Goal: Task Accomplishment & Management: Complete application form

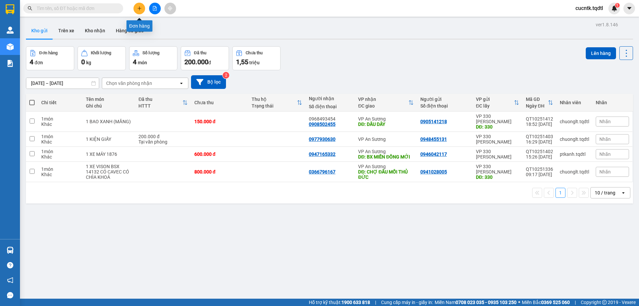
click at [143, 10] on button at bounding box center [140, 9] width 12 height 12
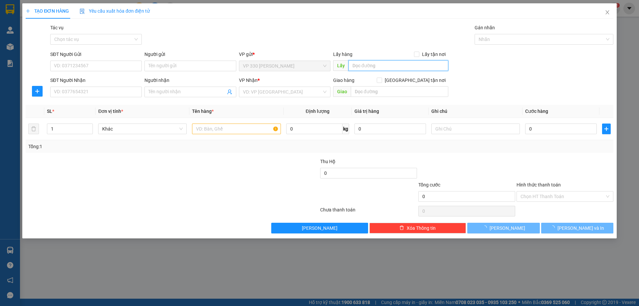
click at [379, 68] on input "text" at bounding box center [399, 65] width 100 height 11
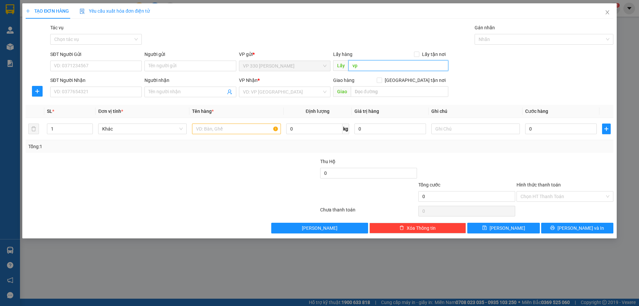
type input "v"
type input "VP [PERSON_NAME]"
click at [114, 90] on input "SĐT Người Nhận" at bounding box center [96, 92] width 92 height 11
type input "0909465945"
click at [297, 94] on input "search" at bounding box center [282, 92] width 79 height 10
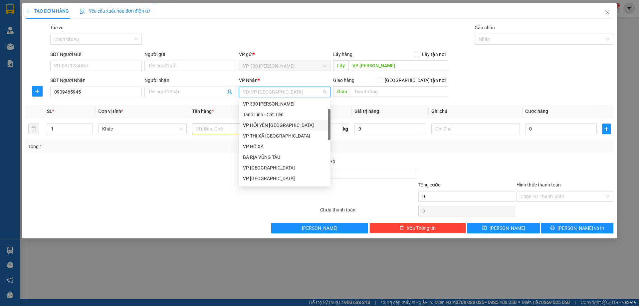
scroll to position [67, 0]
click at [274, 123] on div "BÀ RỊA VŨNG TÀU" at bounding box center [285, 123] width 84 height 7
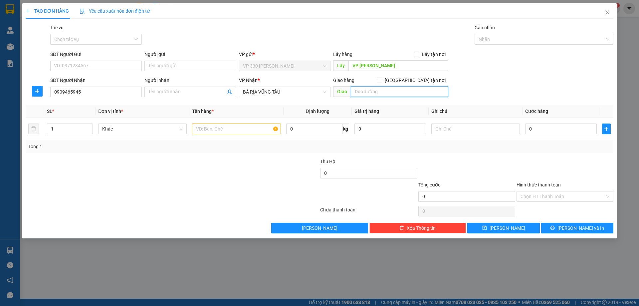
click at [392, 90] on input "text" at bounding box center [400, 91] width 98 height 11
type input "NGÃI GIAO"
click at [92, 126] on span "Increase Value" at bounding box center [88, 127] width 7 height 6
type input "3"
click at [92, 126] on span "Increase Value" at bounding box center [88, 127] width 7 height 6
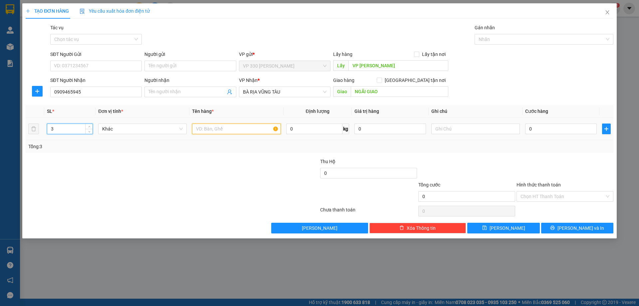
click at [243, 131] on input "text" at bounding box center [236, 129] width 89 height 11
type input "3 SỌT"
click at [542, 130] on input "0" at bounding box center [562, 129] width 72 height 11
type input "3"
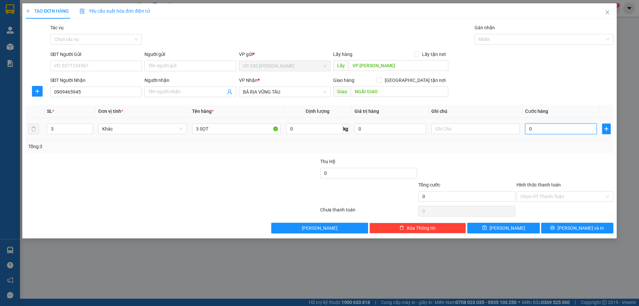
type input "3"
type input "30"
type input "300"
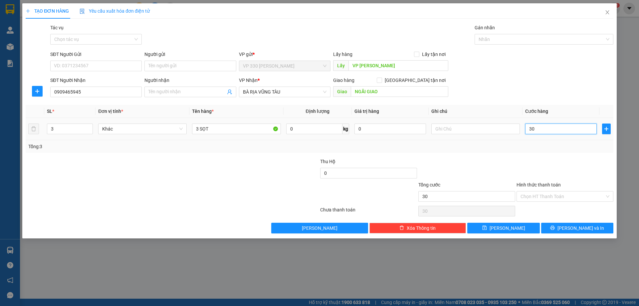
type input "300"
type input "3.000"
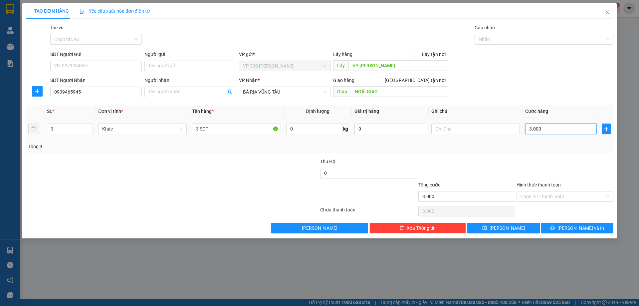
type input "30.000"
type input "300.000"
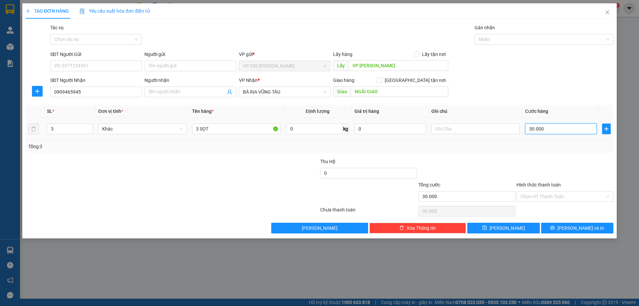
type input "300.000"
click at [574, 227] on span "[PERSON_NAME] và In" at bounding box center [581, 227] width 47 height 7
click at [464, 277] on div "TẠO ĐƠN HÀNG Yêu cầu xuất hóa đơn điện tử Transit Pickup Surcharge Ids Transit …" at bounding box center [319, 153] width 639 height 306
click at [584, 228] on span "[PERSON_NAME] và In" at bounding box center [581, 227] width 47 height 7
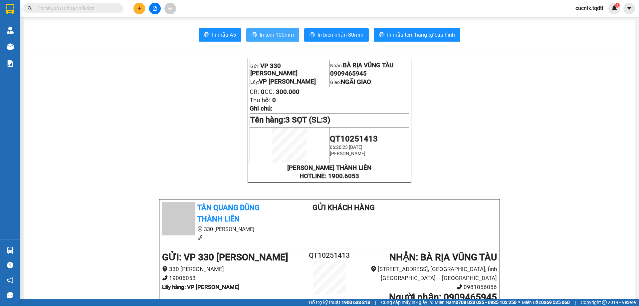
click at [278, 38] on span "In tem 100mm" at bounding box center [277, 35] width 34 height 8
click at [254, 33] on icon "printer" at bounding box center [254, 34] width 5 height 5
click at [138, 7] on icon "plus" at bounding box center [139, 8] width 5 height 5
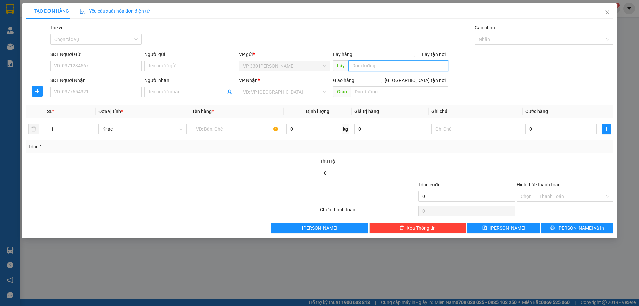
click at [363, 66] on input "text" at bounding box center [399, 65] width 100 height 11
type input "VP L,[PERSON_NAME]"
click at [101, 97] on input "SĐT Người Nhận" at bounding box center [96, 92] width 92 height 11
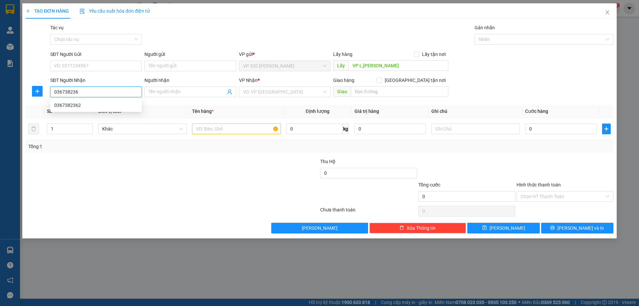
type input "0367382362"
click at [123, 107] on div "0367382362" at bounding box center [96, 105] width 84 height 7
type input "100.000"
type input "0367382362"
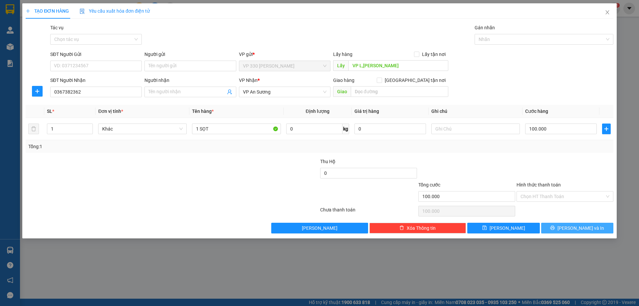
click at [555, 230] on icon "printer" at bounding box center [553, 227] width 5 height 5
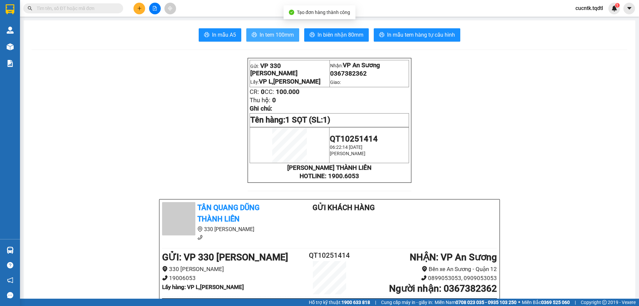
click at [268, 32] on span "In tem 100mm" at bounding box center [277, 35] width 34 height 8
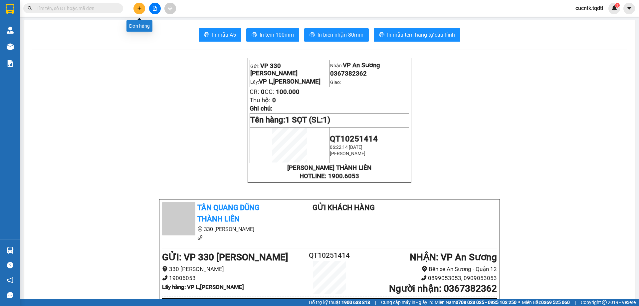
click at [140, 7] on icon "plus" at bounding box center [139, 8] width 0 height 4
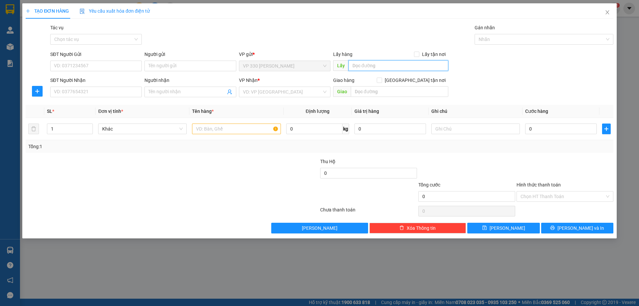
click at [368, 67] on input "text" at bounding box center [399, 65] width 100 height 11
type input "VP [PERSON_NAME]"
click at [86, 88] on input "SĐT Người Nhận" at bounding box center [96, 92] width 92 height 11
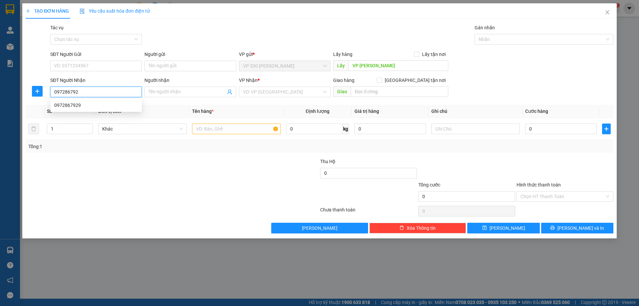
type input "0972867929"
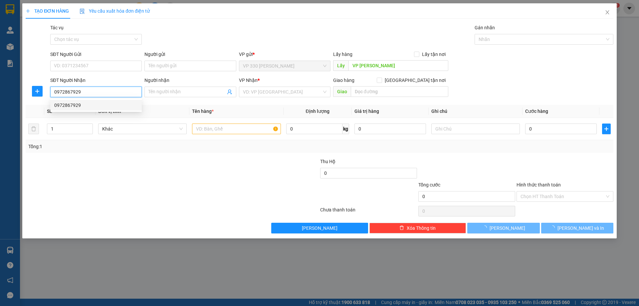
click at [87, 104] on div "0972867929" at bounding box center [96, 105] width 84 height 7
type input "DẦU GIÂY"
type input "100.000"
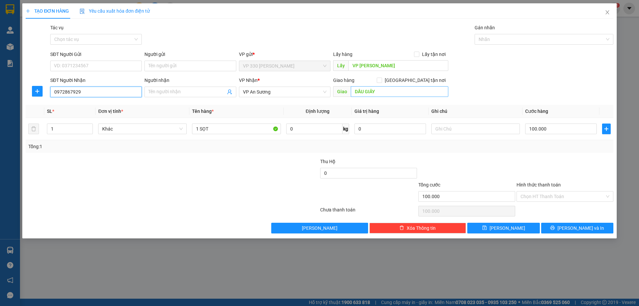
type input "0972867929"
type input "D"
type input "ĐỒNG NAI"
click at [573, 230] on span "[PERSON_NAME] và In" at bounding box center [581, 227] width 47 height 7
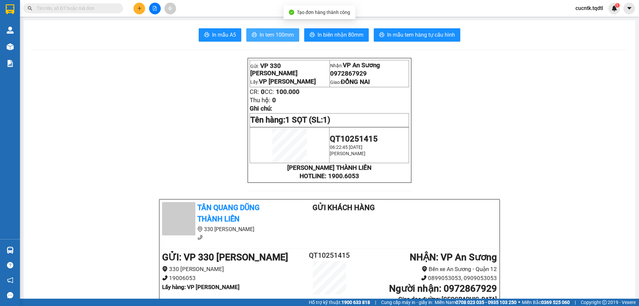
click at [278, 34] on span "In tem 100mm" at bounding box center [277, 35] width 34 height 8
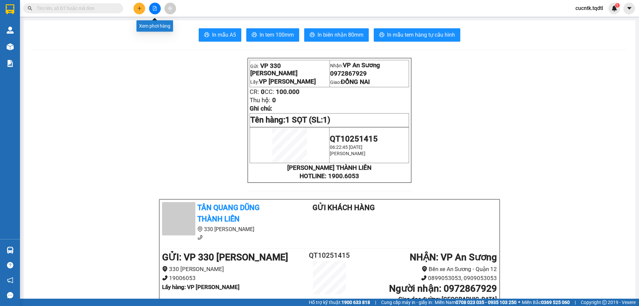
click at [157, 8] on icon "file-add" at bounding box center [155, 8] width 5 height 5
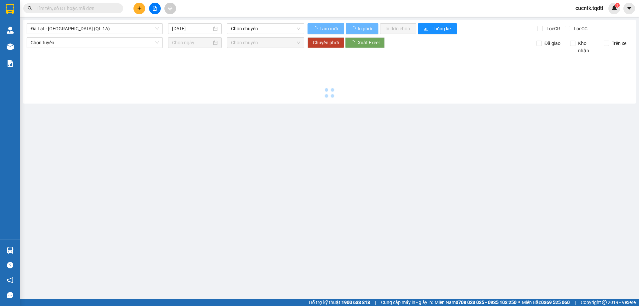
type input "[DATE]"
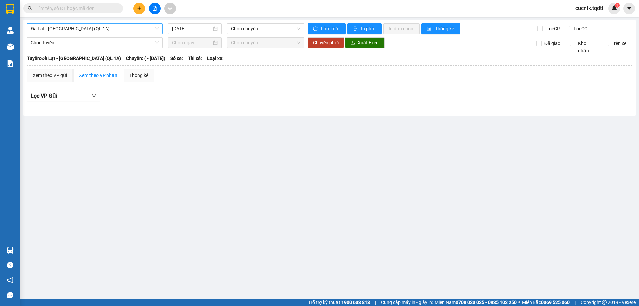
click at [157, 29] on span "Đà Lạt - [GEOGRAPHIC_DATA] (QL 1A)" at bounding box center [95, 29] width 128 height 10
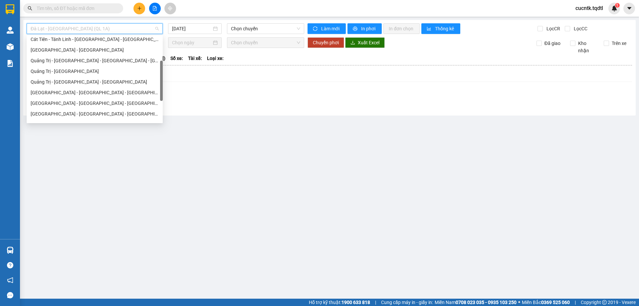
scroll to position [100, 0]
click at [105, 46] on div "Quảng Trị - [GEOGRAPHIC_DATA] - [GEOGRAPHIC_DATA]" at bounding box center [95, 48] width 128 height 7
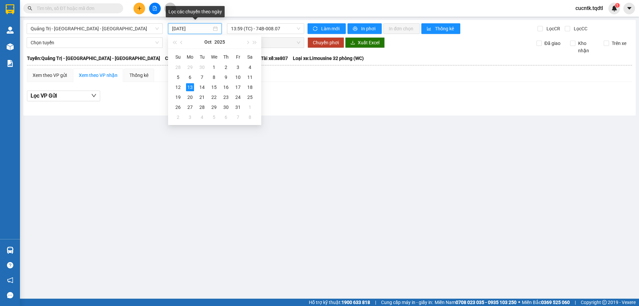
click at [208, 30] on input "[DATE]" at bounding box center [192, 28] width 40 height 7
click at [253, 78] on div "11" at bounding box center [250, 77] width 8 height 8
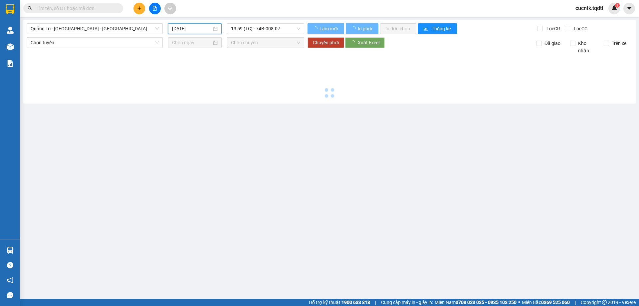
type input "[DATE]"
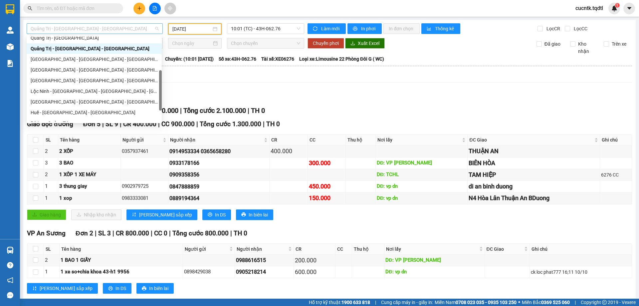
click at [140, 29] on span "Quảng Trị - [GEOGRAPHIC_DATA] - [GEOGRAPHIC_DATA]" at bounding box center [95, 29] width 128 height 10
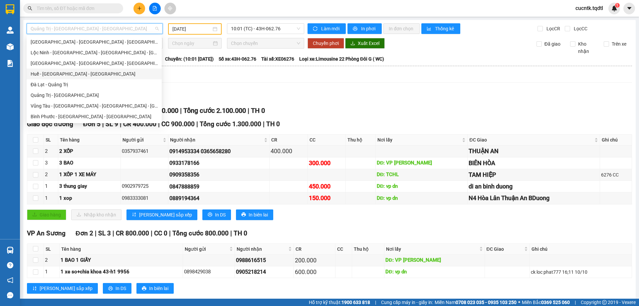
scroll to position [72, 0]
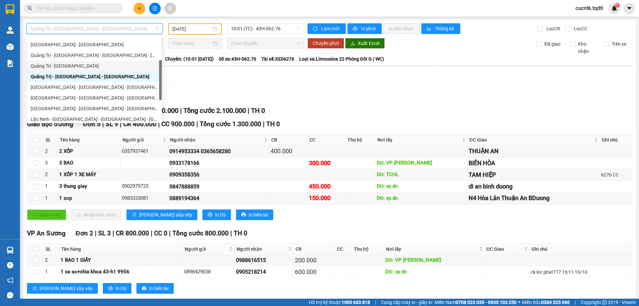
click at [64, 68] on div "Quảng Trị - [GEOGRAPHIC_DATA]" at bounding box center [94, 65] width 127 height 7
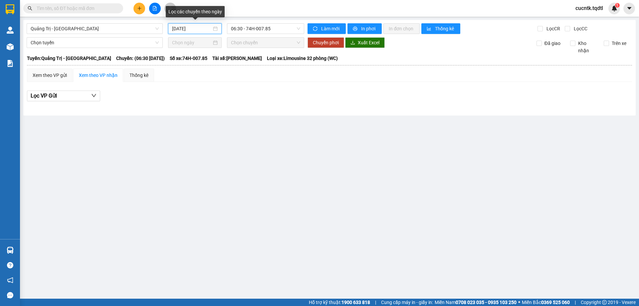
click at [209, 28] on input "[DATE]" at bounding box center [192, 28] width 40 height 7
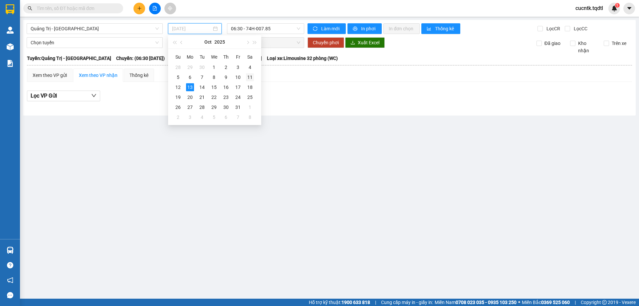
click at [247, 77] on div "11" at bounding box center [250, 77] width 8 height 8
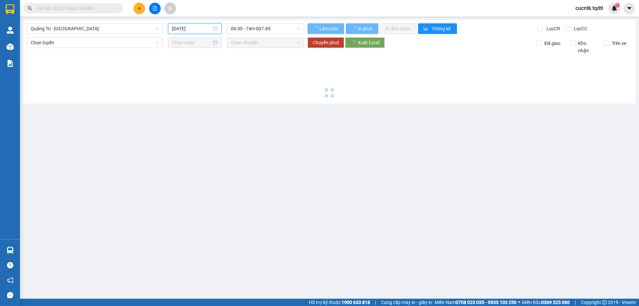
type input "[DATE]"
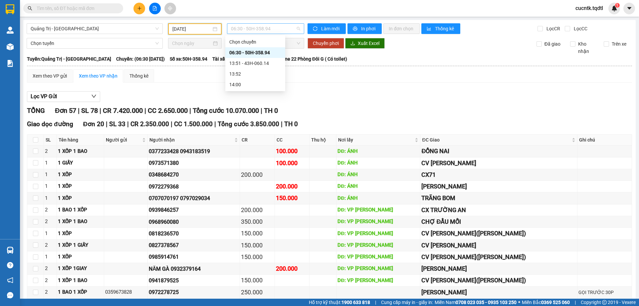
click at [294, 27] on span "06:30 - 50H-358.94" at bounding box center [265, 29] width 69 height 10
click at [262, 63] on div "13:51 - 43H-060.14" at bounding box center [255, 63] width 52 height 7
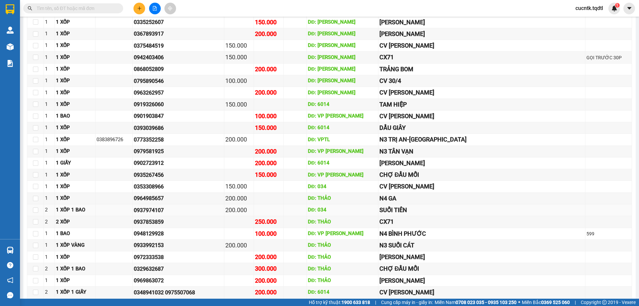
scroll to position [108, 0]
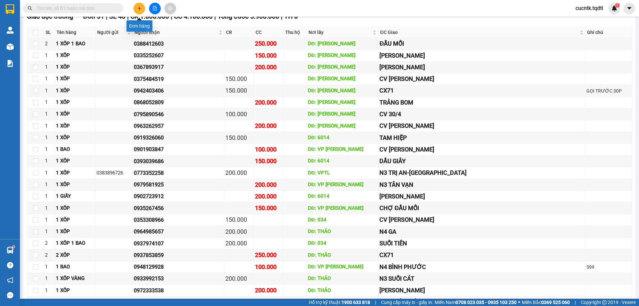
click at [141, 10] on icon "plus" at bounding box center [139, 8] width 5 height 5
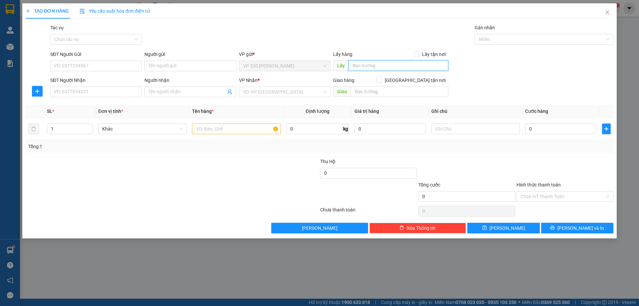
click at [373, 66] on input "text" at bounding box center [399, 65] width 100 height 11
type input "C"
type input "VP [PERSON_NAME]"
click at [73, 89] on input "SĐT Người Nhận" at bounding box center [96, 92] width 92 height 11
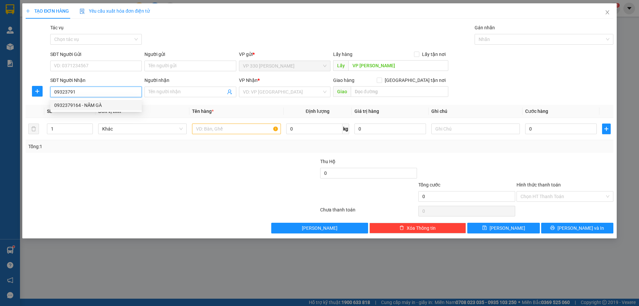
click at [81, 102] on div "0932379164 - NĂM GÀ" at bounding box center [96, 105] width 84 height 7
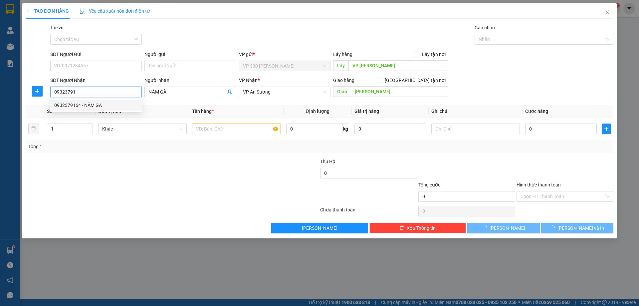
type input "0932379164"
type input "NĂM GÀ"
type input "[PERSON_NAME]"
type input "200.000"
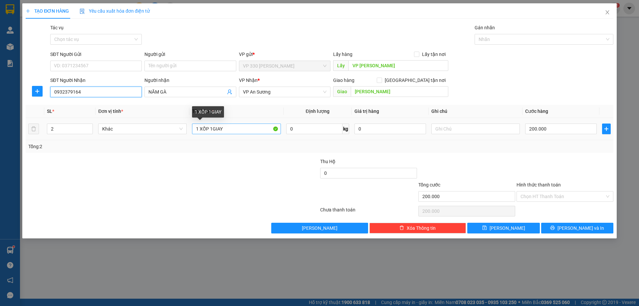
type input "0932379164"
drag, startPoint x: 222, startPoint y: 130, endPoint x: 193, endPoint y: 135, distance: 30.5
click at [193, 135] on div "1 XỐP 1GIAY" at bounding box center [236, 128] width 89 height 13
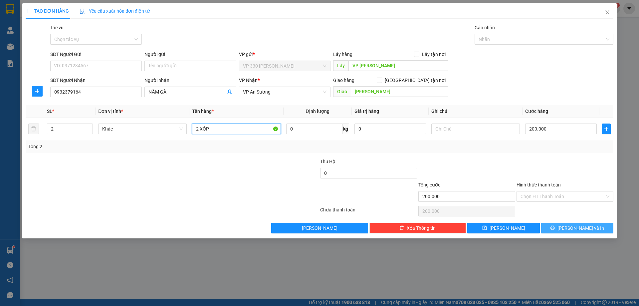
type input "2 XỐP"
click at [572, 224] on button "[PERSON_NAME] và In" at bounding box center [578, 228] width 72 height 11
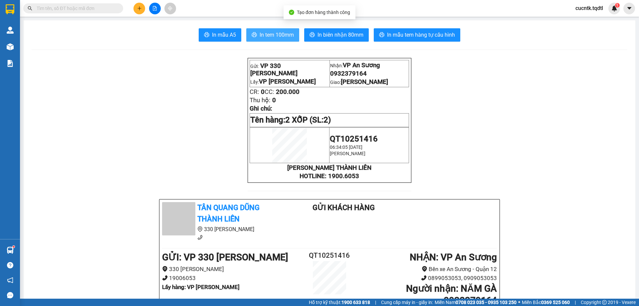
click at [264, 31] on span "In tem 100mm" at bounding box center [277, 35] width 34 height 8
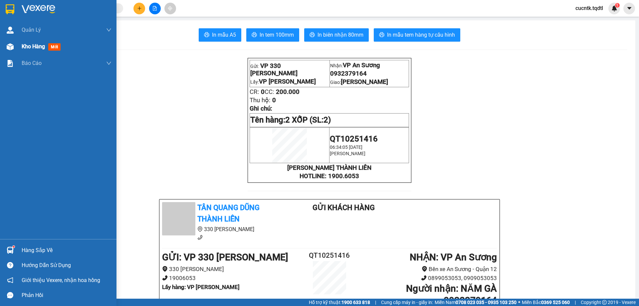
click at [32, 46] on span "Kho hàng" at bounding box center [33, 46] width 23 height 6
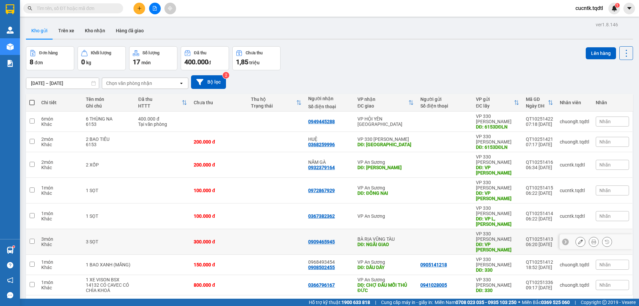
click at [32, 239] on input "checkbox" at bounding box center [32, 241] width 5 height 5
checkbox input "true"
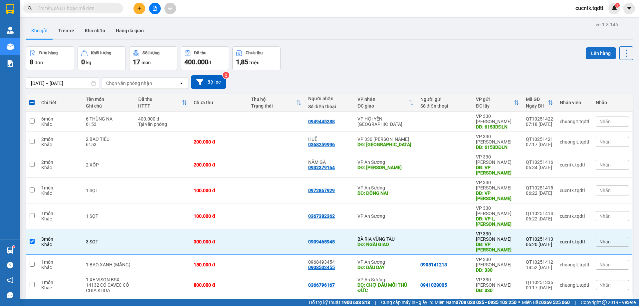
click at [596, 49] on button "Lên hàng" at bounding box center [601, 53] width 30 height 12
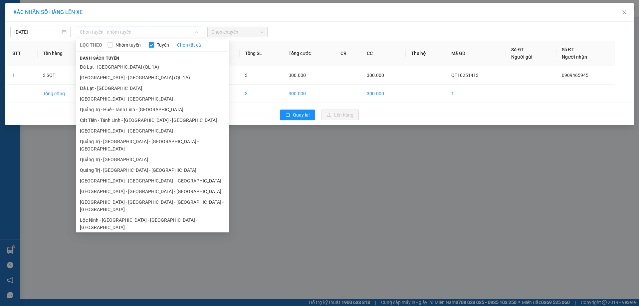
click at [164, 32] on span "Chọn tuyến - nhóm tuyến" at bounding box center [139, 32] width 118 height 10
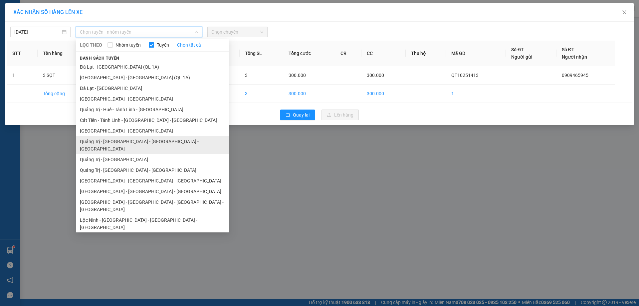
click at [160, 143] on li "Quảng Trị - [GEOGRAPHIC_DATA] - [GEOGRAPHIC_DATA] - [GEOGRAPHIC_DATA]" at bounding box center [152, 145] width 153 height 18
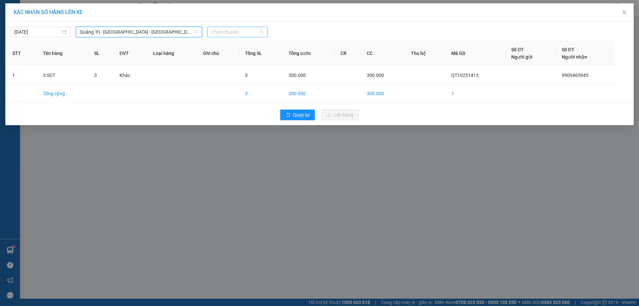
click at [242, 30] on span "Chọn chuyến" at bounding box center [237, 32] width 52 height 10
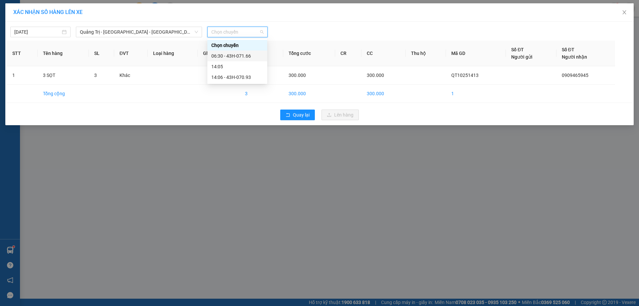
click at [227, 55] on div "06:30 - 43H-071.66" at bounding box center [237, 55] width 52 height 7
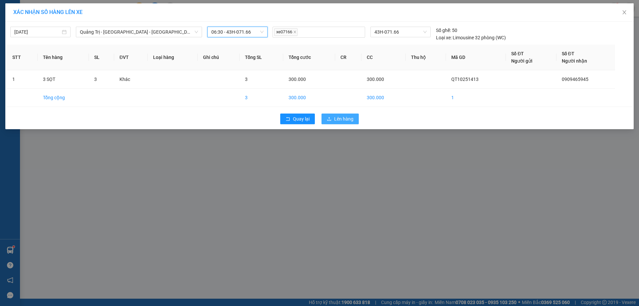
click at [356, 119] on button "Lên hàng" at bounding box center [340, 119] width 37 height 11
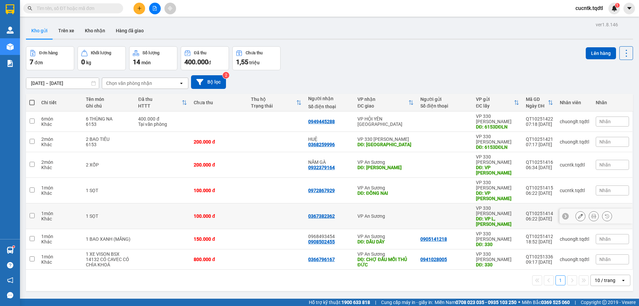
click at [33, 213] on input "checkbox" at bounding box center [32, 215] width 5 height 5
checkbox input "true"
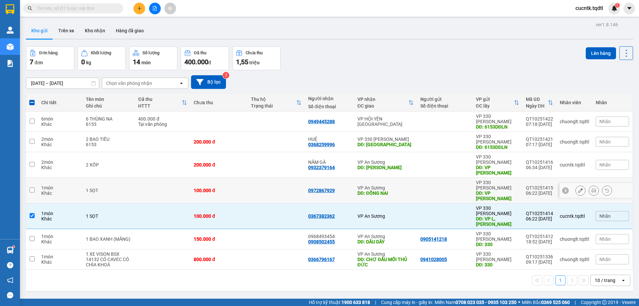
click at [31, 188] on input "checkbox" at bounding box center [32, 190] width 5 height 5
checkbox input "true"
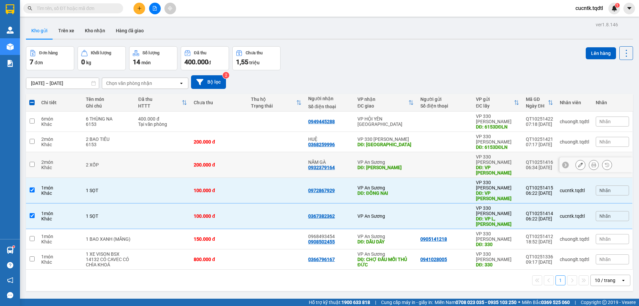
click at [33, 162] on input "checkbox" at bounding box center [32, 164] width 5 height 5
checkbox input "true"
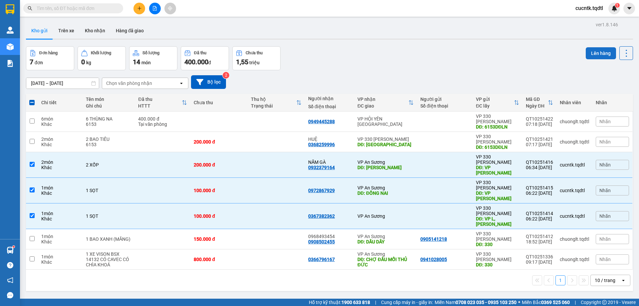
click at [604, 49] on button "Lên hàng" at bounding box center [601, 53] width 30 height 12
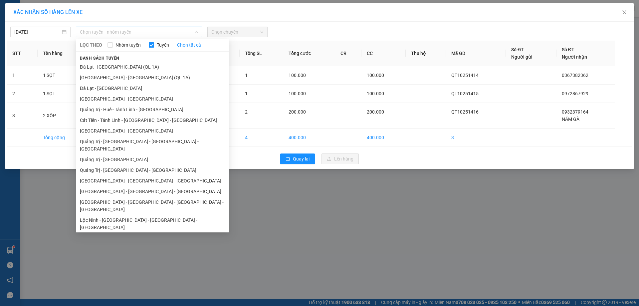
click at [179, 35] on span "Chọn tuyến - nhóm tuyến" at bounding box center [139, 32] width 118 height 10
click at [128, 154] on li "Quảng Trị - [GEOGRAPHIC_DATA]" at bounding box center [152, 159] width 153 height 11
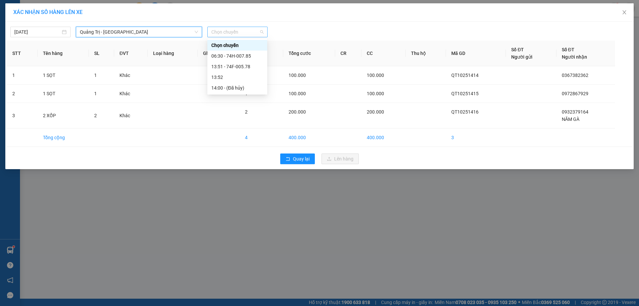
click at [252, 32] on span "Chọn chuyến" at bounding box center [237, 32] width 52 height 10
click at [241, 57] on div "06:30 - 74H-007.85" at bounding box center [237, 55] width 52 height 7
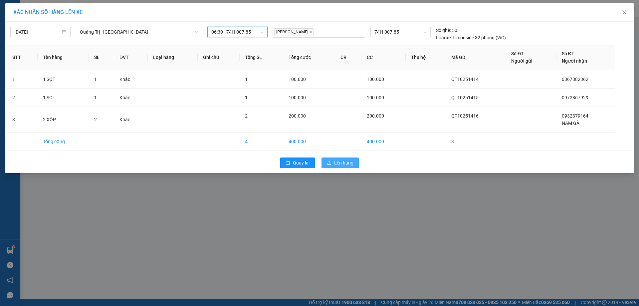
click at [351, 164] on span "Lên hàng" at bounding box center [343, 162] width 19 height 7
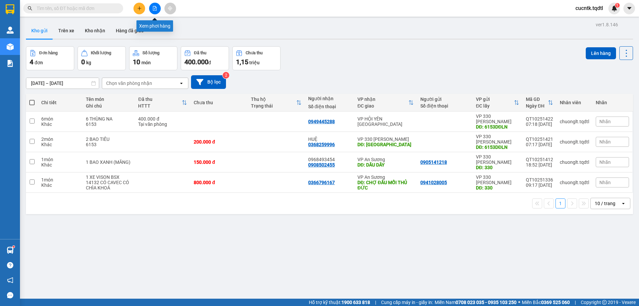
click at [157, 8] on button at bounding box center [155, 9] width 12 height 12
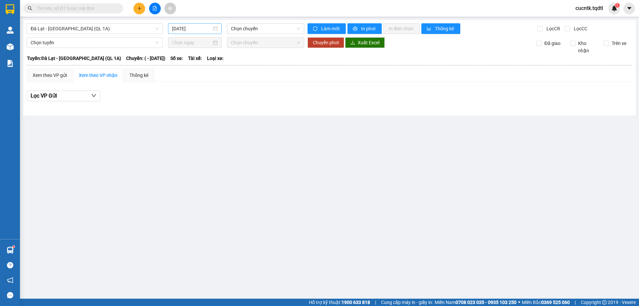
click at [215, 31] on div "[DATE]" at bounding box center [195, 28] width 46 height 7
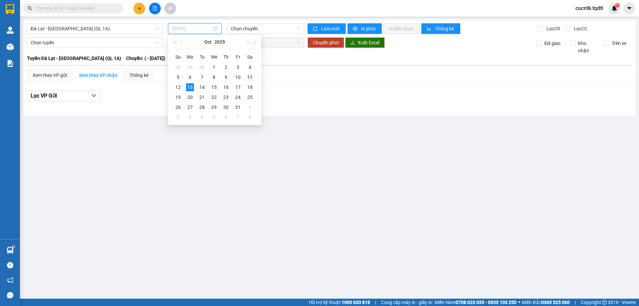
click at [247, 77] on div "11" at bounding box center [250, 77] width 8 height 8
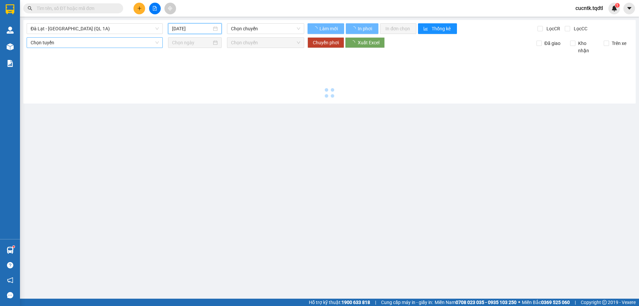
type input "[DATE]"
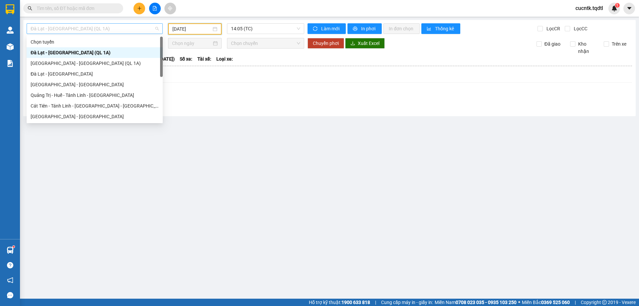
click at [137, 30] on span "Đà Lạt - [GEOGRAPHIC_DATA] (QL 1A)" at bounding box center [95, 29] width 128 height 10
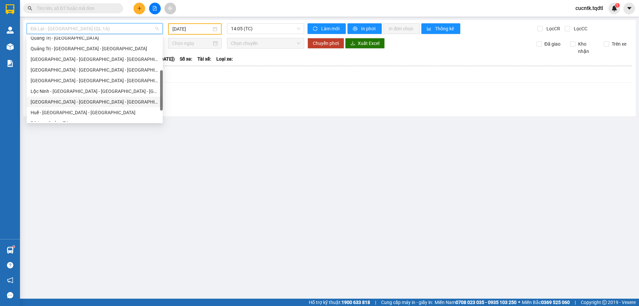
scroll to position [139, 0]
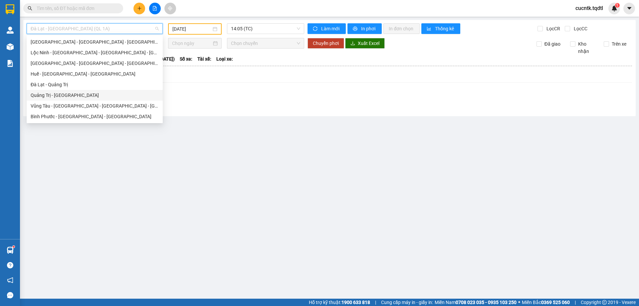
click at [73, 97] on div "Quảng Trị - [GEOGRAPHIC_DATA]" at bounding box center [95, 95] width 128 height 7
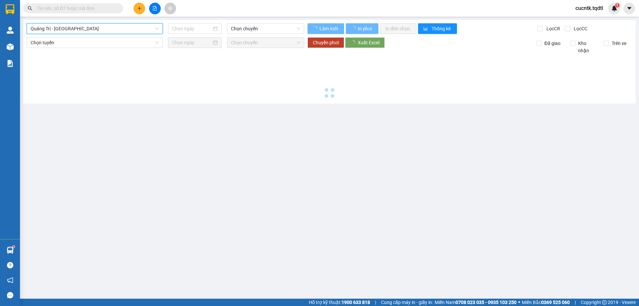
type input "[DATE]"
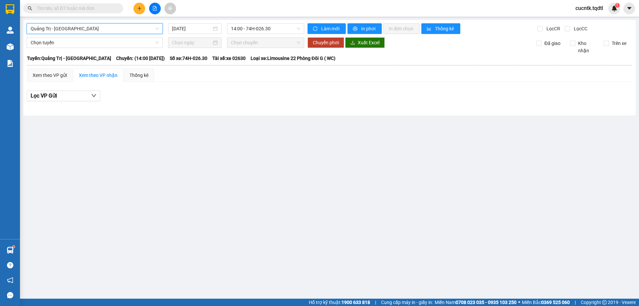
click at [132, 27] on span "Quảng Trị - [GEOGRAPHIC_DATA]" at bounding box center [95, 29] width 128 height 10
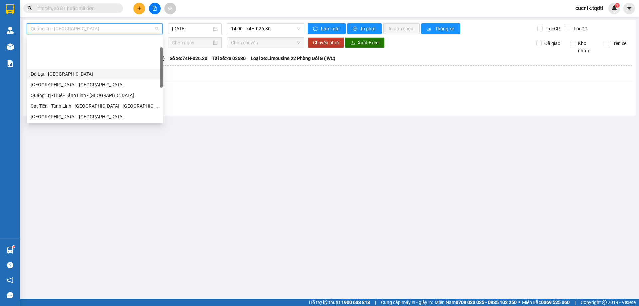
scroll to position [67, 0]
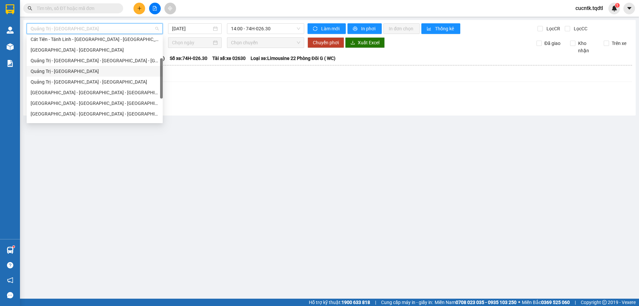
click at [87, 71] on div "Quảng Trị - [GEOGRAPHIC_DATA]" at bounding box center [95, 71] width 128 height 7
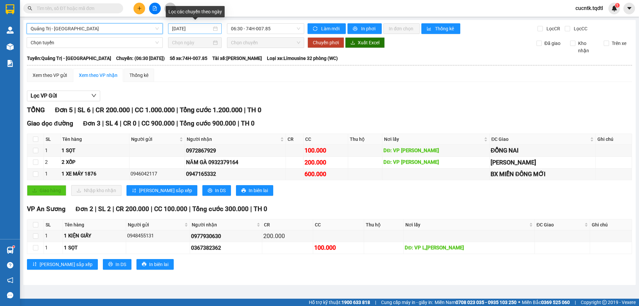
click at [213, 26] on div "[DATE]" at bounding box center [195, 28] width 46 height 7
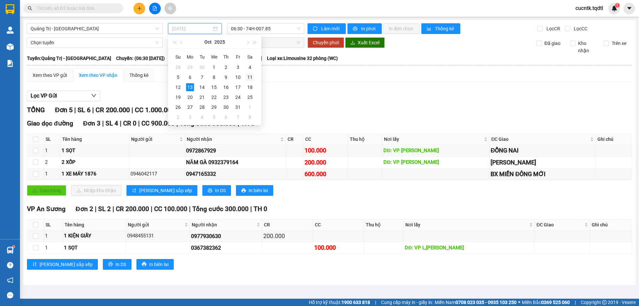
click at [247, 76] on div "11" at bounding box center [250, 77] width 8 height 8
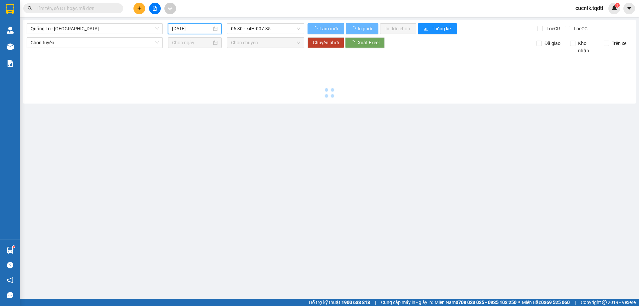
type input "[DATE]"
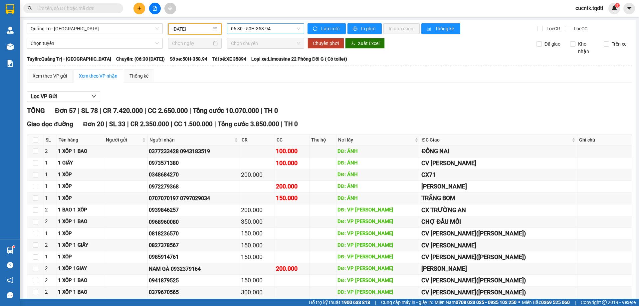
click at [274, 29] on span "06:30 - 50H-358.94" at bounding box center [265, 29] width 69 height 10
click at [258, 63] on div "13:51 - 43H-060.14" at bounding box center [255, 63] width 52 height 7
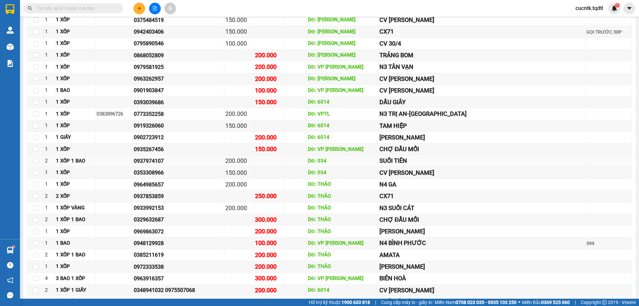
scroll to position [307, 0]
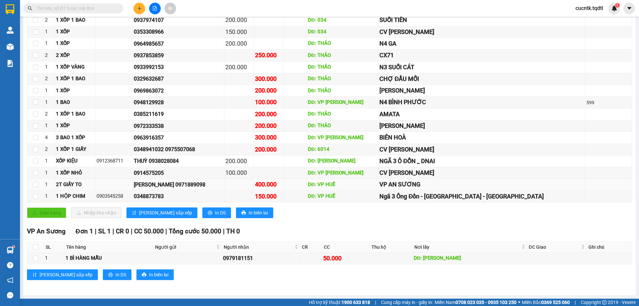
click at [206, 186] on div "[PERSON_NAME] 0971889098" at bounding box center [178, 185] width 89 height 8
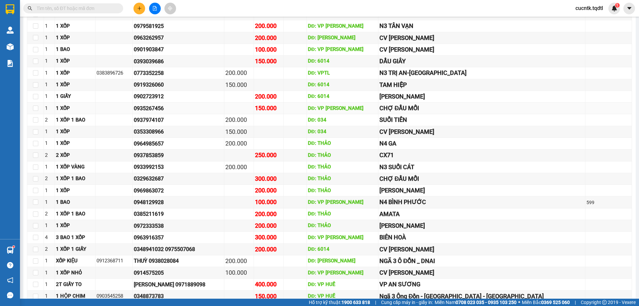
scroll to position [274, 0]
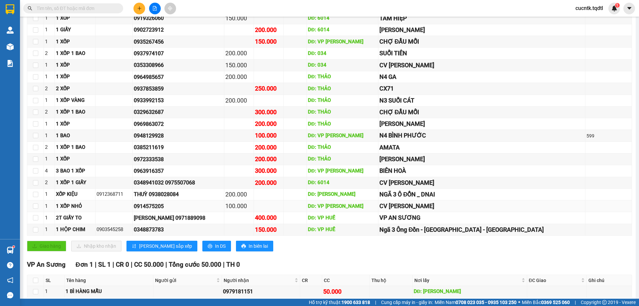
click at [197, 210] on div "0914575205" at bounding box center [178, 206] width 89 height 8
click at [284, 210] on td at bounding box center [269, 207] width 30 height 12
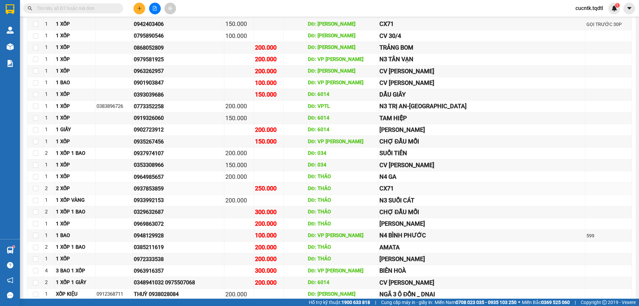
scroll to position [208, 0]
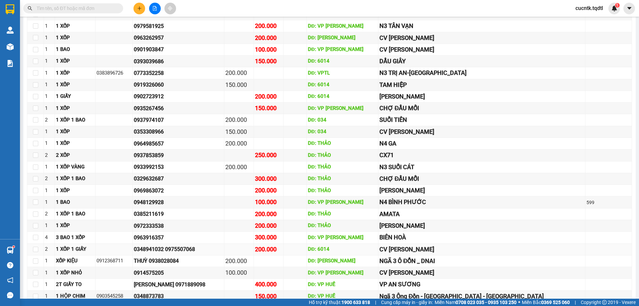
click at [372, 252] on div "DĐ: 6014" at bounding box center [343, 249] width 70 height 8
click at [253, 122] on div "200.000" at bounding box center [238, 119] width 27 height 9
click at [94, 145] on div "1 XỐP" at bounding box center [75, 144] width 38 height 8
click at [34, 143] on input "checkbox" at bounding box center [35, 143] width 5 height 5
checkbox input "true"
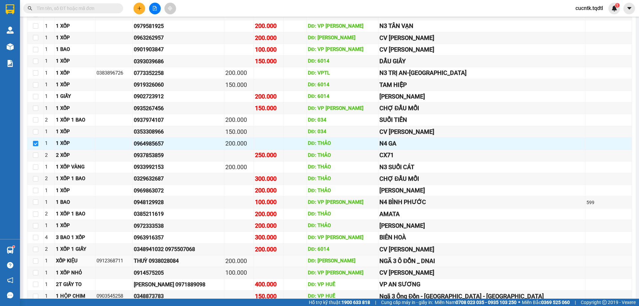
scroll to position [307, 0]
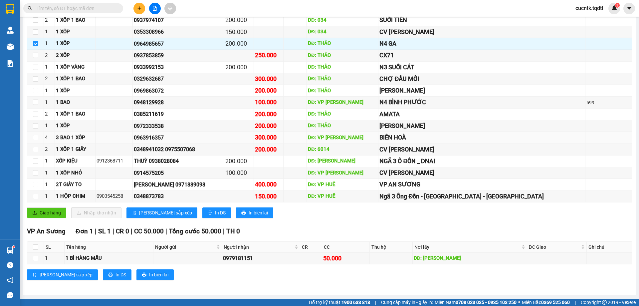
click at [282, 136] on div "300.000" at bounding box center [268, 137] width 27 height 9
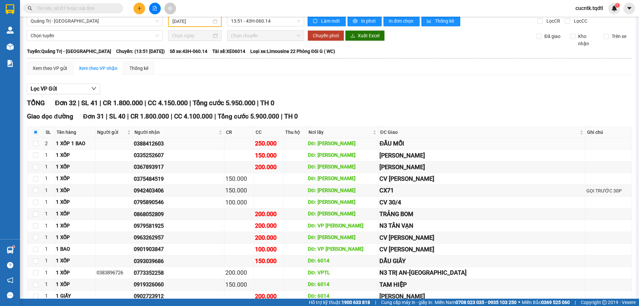
scroll to position [108, 0]
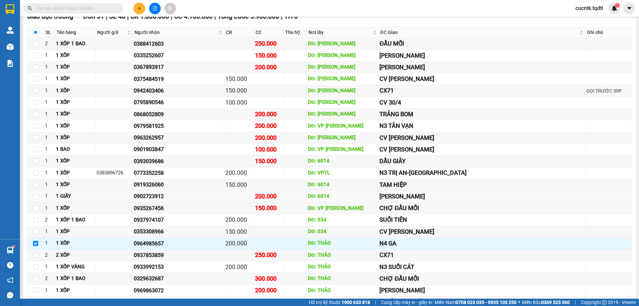
click at [282, 200] on div "200.000" at bounding box center [268, 196] width 27 height 9
click at [163, 196] on div "0902723912" at bounding box center [178, 196] width 89 height 8
click at [202, 196] on div "0902723912" at bounding box center [178, 196] width 89 height 8
click at [155, 211] on div "0935267456" at bounding box center [178, 208] width 89 height 8
click at [250, 210] on td at bounding box center [239, 209] width 30 height 12
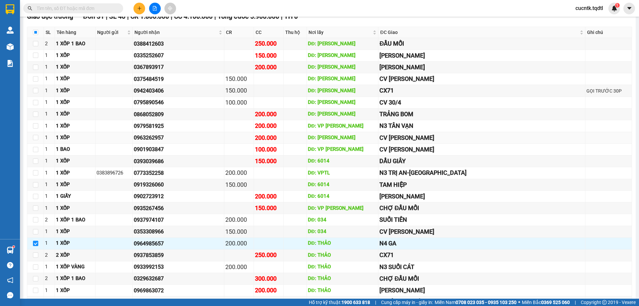
scroll to position [0, 0]
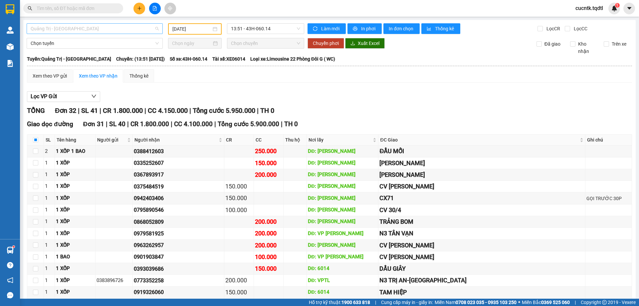
click at [152, 30] on span "Quảng Trị - [GEOGRAPHIC_DATA]" at bounding box center [95, 29] width 128 height 10
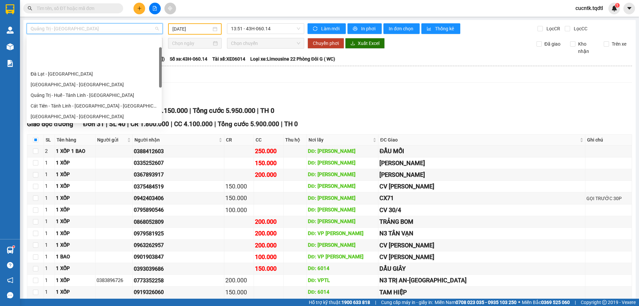
scroll to position [67, 0]
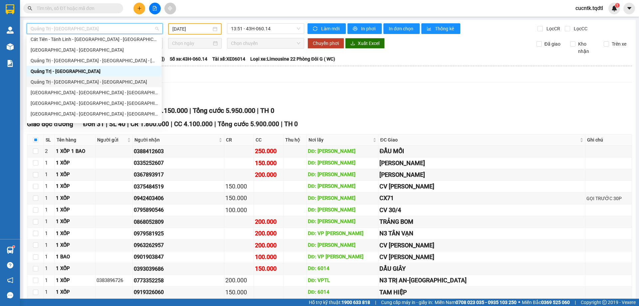
click at [131, 84] on div "Quảng Trị - [GEOGRAPHIC_DATA] - [GEOGRAPHIC_DATA]" at bounding box center [94, 81] width 127 height 7
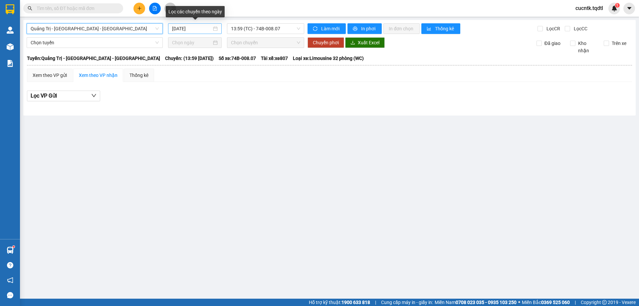
click at [211, 29] on input "[DATE]" at bounding box center [192, 28] width 40 height 7
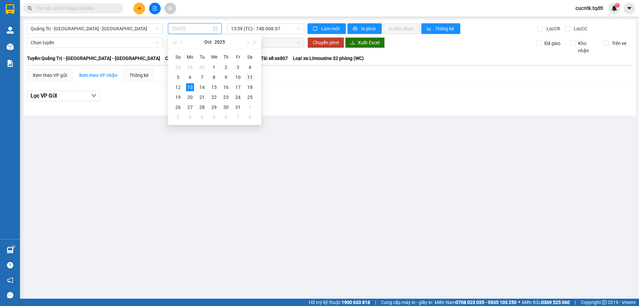
click at [249, 76] on div "11" at bounding box center [250, 77] width 8 height 8
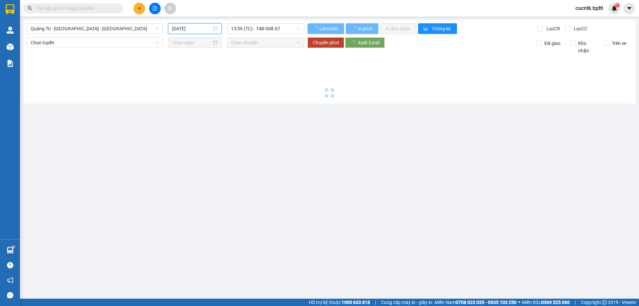
type input "[DATE]"
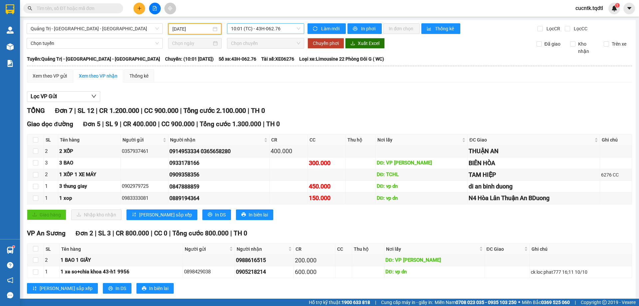
click at [289, 34] on div "10:01 (TC) - 43H-062.76" at bounding box center [265, 28] width 77 height 11
click at [275, 65] on div "14:00 - 74F-000.34" at bounding box center [255, 63] width 52 height 7
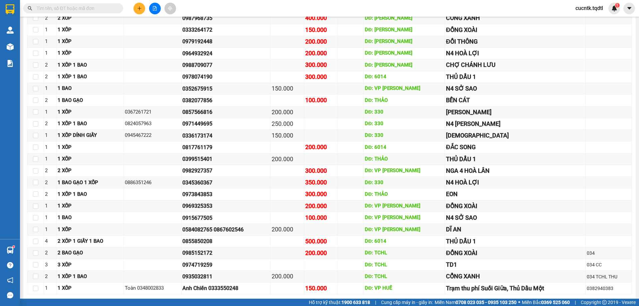
scroll to position [163, 0]
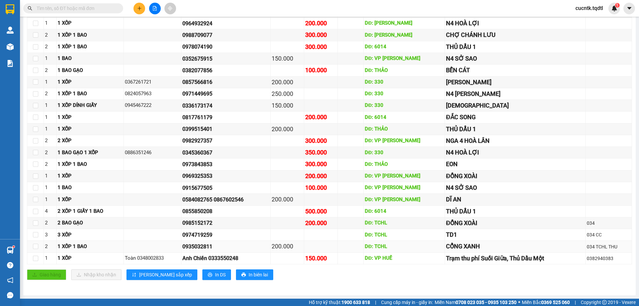
click at [186, 249] on div "0935032811" at bounding box center [226, 246] width 87 height 8
click at [212, 167] on div "0973843853" at bounding box center [226, 164] width 87 height 8
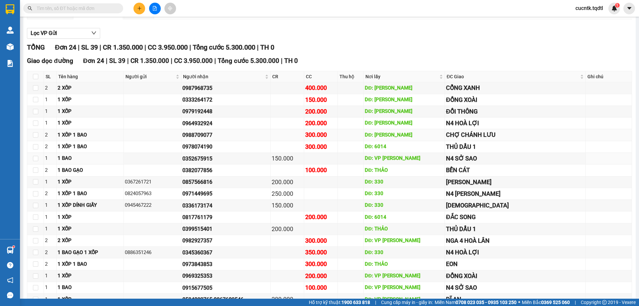
scroll to position [30, 0]
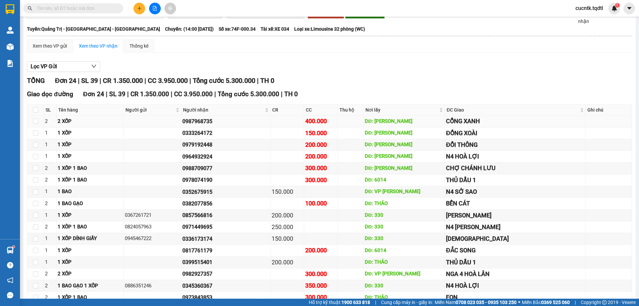
click at [221, 125] on div "0987968735" at bounding box center [226, 121] width 87 height 8
click at [267, 229] on div "0971449695" at bounding box center [226, 227] width 87 height 8
click at [75, 5] on input "text" at bounding box center [76, 8] width 79 height 7
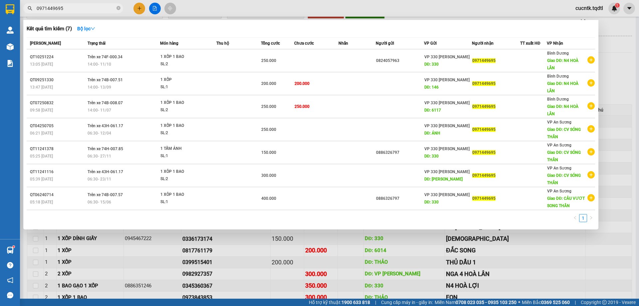
type input "0971449695"
click at [627, 53] on div at bounding box center [319, 153] width 639 height 306
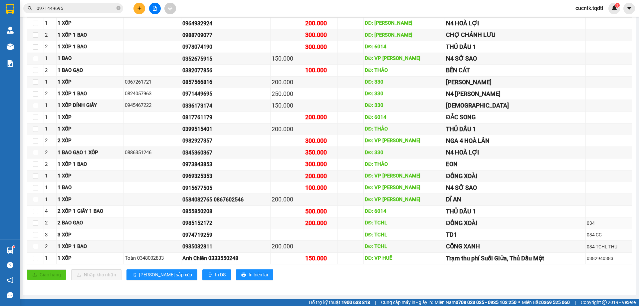
scroll to position [97, 0]
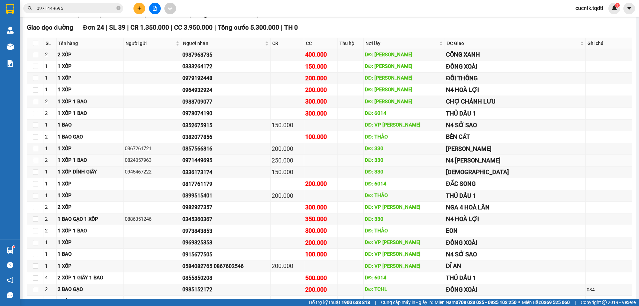
click at [420, 156] on td "DĐ: 330" at bounding box center [404, 161] width 81 height 12
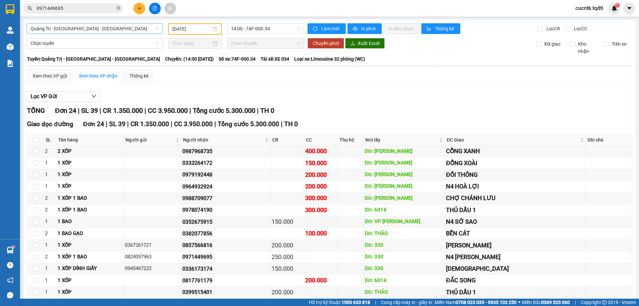
click at [154, 28] on span "Quảng Trị - [GEOGRAPHIC_DATA] - [GEOGRAPHIC_DATA]" at bounding box center [95, 29] width 128 height 10
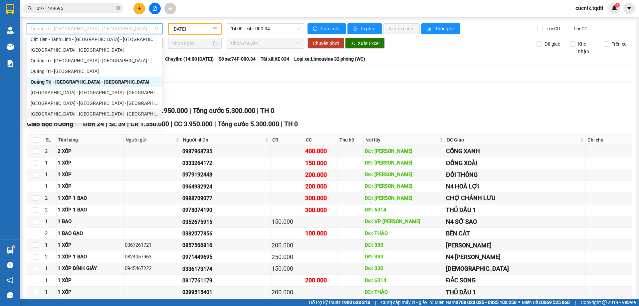
click at [101, 113] on div "[GEOGRAPHIC_DATA] - [GEOGRAPHIC_DATA] - [GEOGRAPHIC_DATA] - [GEOGRAPHIC_DATA]" at bounding box center [94, 113] width 127 height 7
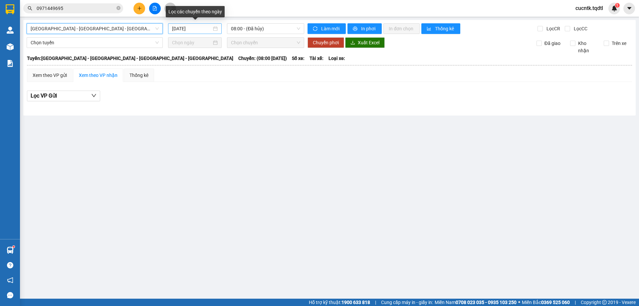
click at [210, 29] on input "[DATE]" at bounding box center [192, 28] width 40 height 7
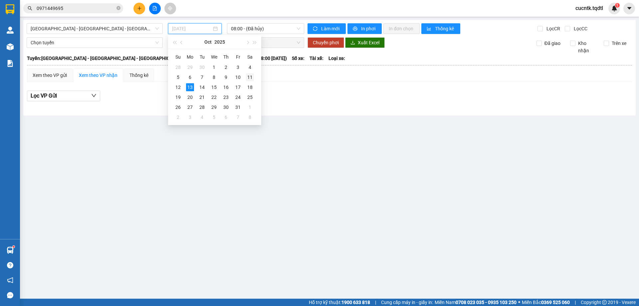
click at [249, 76] on div "11" at bounding box center [250, 77] width 8 height 8
type input "[DATE]"
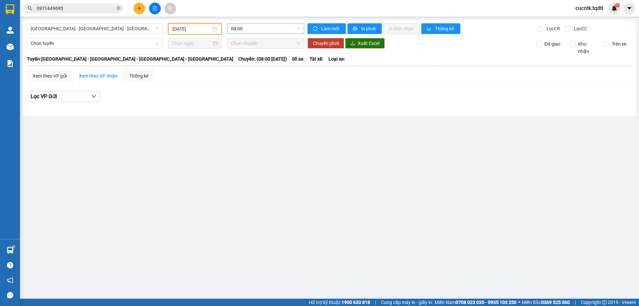
click at [270, 28] on span "08:00" at bounding box center [265, 29] width 69 height 10
click at [267, 62] on div "08:01 - 43H-061.53" at bounding box center [257, 63] width 52 height 7
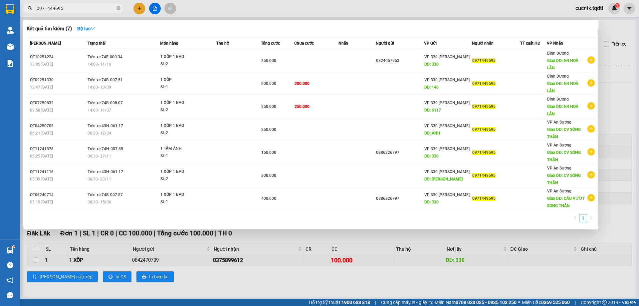
drag, startPoint x: 72, startPoint y: 8, endPoint x: 31, endPoint y: 11, distance: 41.1
click at [32, 11] on span "0971449695" at bounding box center [73, 8] width 100 height 10
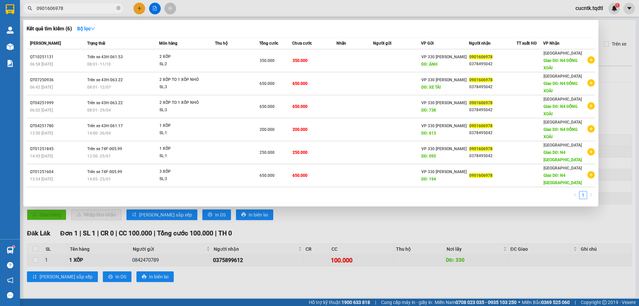
type input "0901606978"
click at [152, 9] on div at bounding box center [319, 153] width 639 height 306
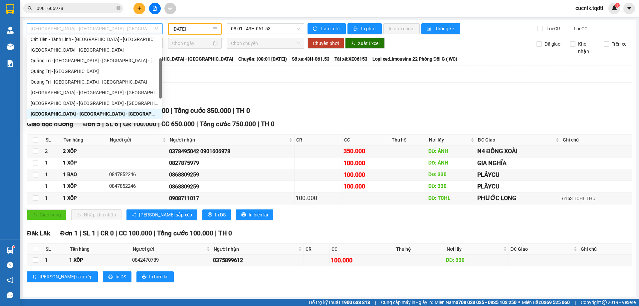
click at [144, 27] on span "[GEOGRAPHIC_DATA] - [GEOGRAPHIC_DATA] - [GEOGRAPHIC_DATA] - [GEOGRAPHIC_DATA]" at bounding box center [95, 29] width 128 height 10
click at [73, 50] on div "[GEOGRAPHIC_DATA] - [GEOGRAPHIC_DATA]" at bounding box center [94, 49] width 127 height 7
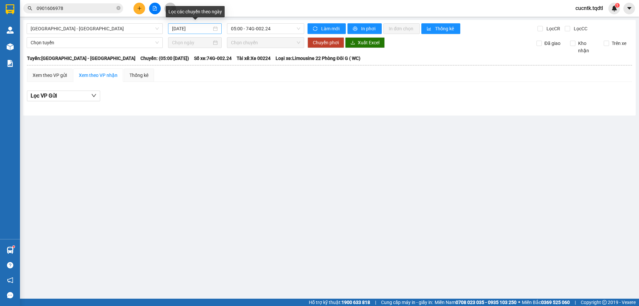
click at [215, 29] on div "[DATE]" at bounding box center [195, 28] width 46 height 7
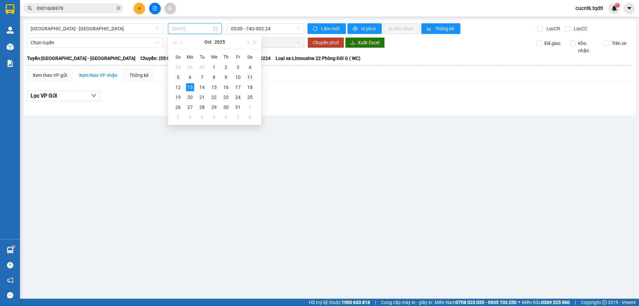
click at [251, 77] on div "11" at bounding box center [250, 77] width 8 height 8
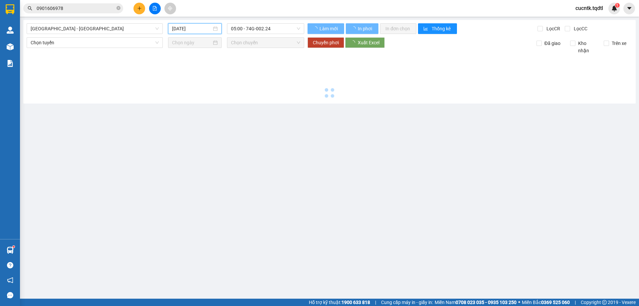
type input "[DATE]"
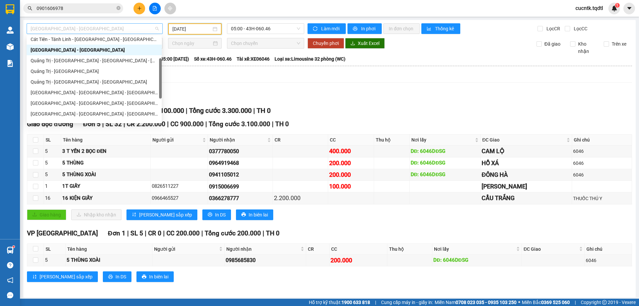
click at [151, 27] on span "[GEOGRAPHIC_DATA] - [GEOGRAPHIC_DATA]" at bounding box center [95, 29] width 128 height 10
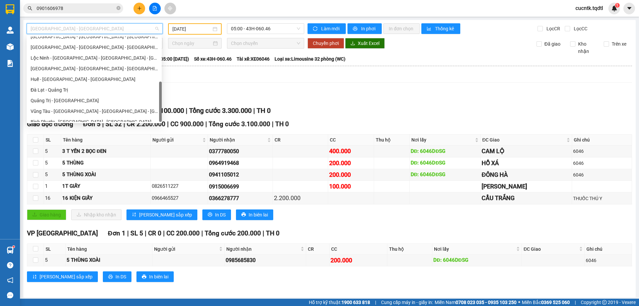
scroll to position [139, 0]
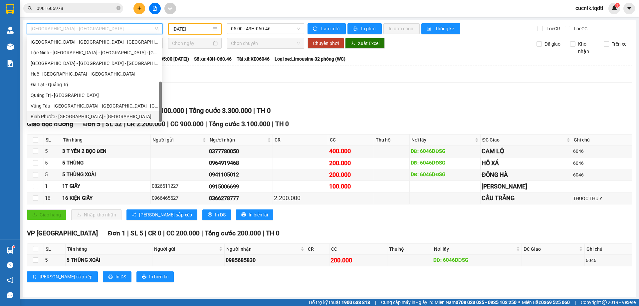
click at [103, 116] on div "Bình Phước - [GEOGRAPHIC_DATA] - [GEOGRAPHIC_DATA]" at bounding box center [94, 116] width 127 height 7
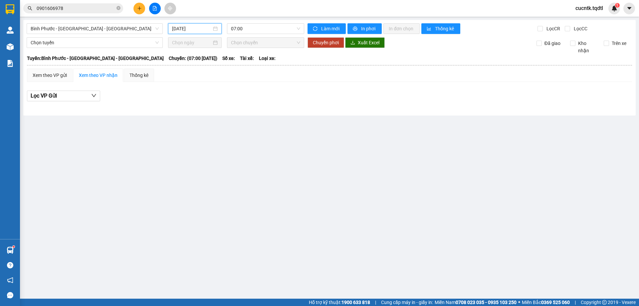
click at [207, 30] on input "[DATE]" at bounding box center [192, 28] width 40 height 7
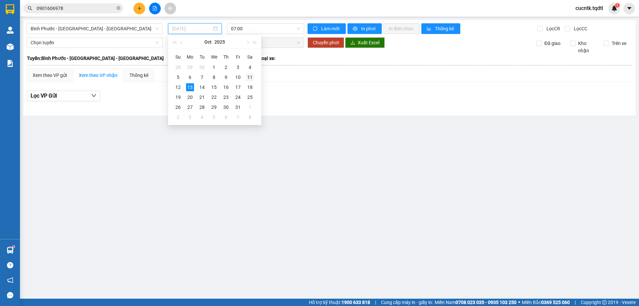
click at [248, 78] on div "11" at bounding box center [250, 77] width 8 height 8
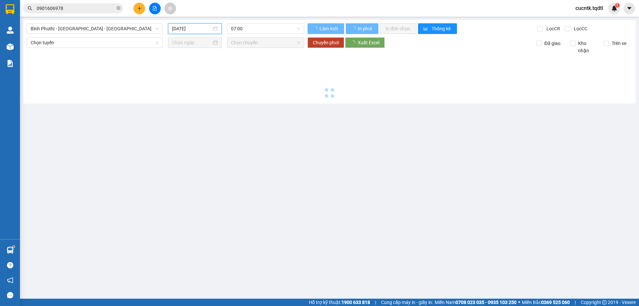
type input "[DATE]"
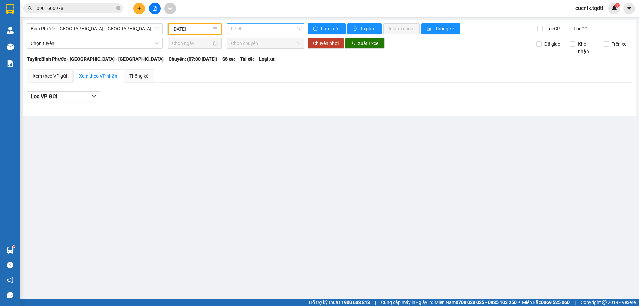
click at [279, 31] on span "07:00" at bounding box center [265, 29] width 69 height 10
click at [266, 71] on div "07:30 - 74H-007.38" at bounding box center [257, 73] width 52 height 7
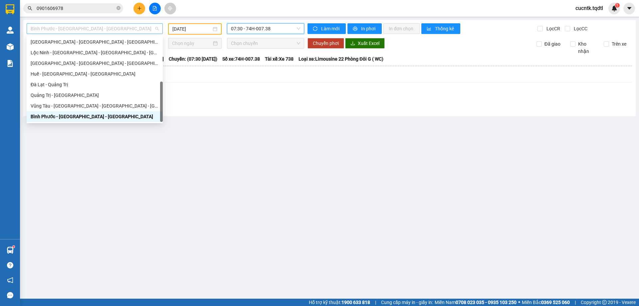
click at [129, 30] on span "Bình Phước - [GEOGRAPHIC_DATA] - [GEOGRAPHIC_DATA]" at bounding box center [95, 29] width 128 height 10
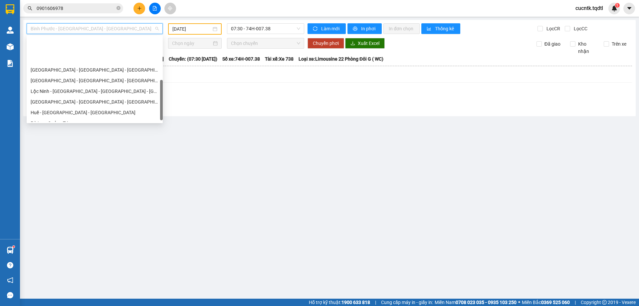
scroll to position [133, 0]
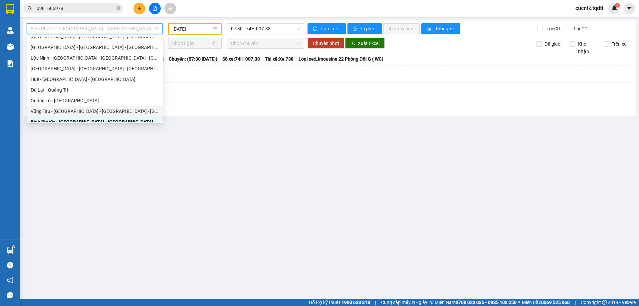
click at [98, 113] on div "Vũng Tàu - [GEOGRAPHIC_DATA] - [GEOGRAPHIC_DATA] - [GEOGRAPHIC_DATA]" at bounding box center [95, 111] width 128 height 7
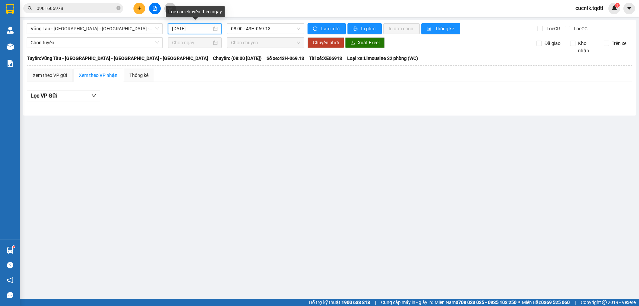
click at [206, 28] on input "[DATE]" at bounding box center [192, 28] width 40 height 7
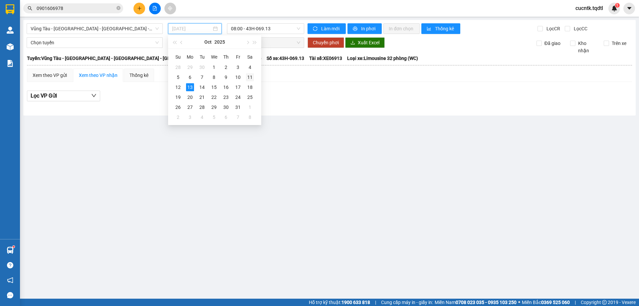
click at [251, 76] on div "11" at bounding box center [250, 77] width 8 height 8
type input "[DATE]"
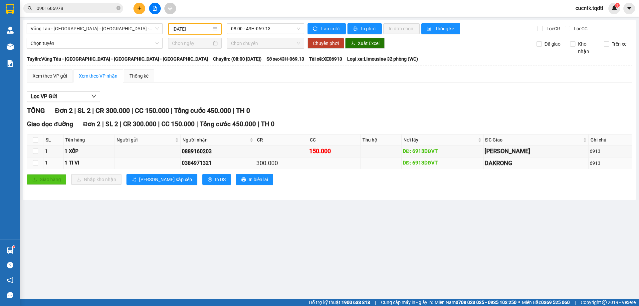
click at [338, 165] on td at bounding box center [334, 164] width 53 height 12
click at [224, 155] on div "0889160203" at bounding box center [218, 151] width 72 height 8
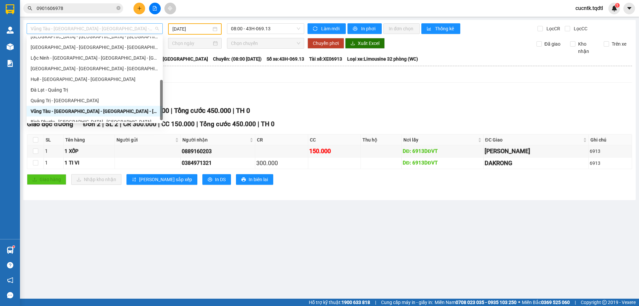
click at [149, 28] on span "Vũng Tàu - [GEOGRAPHIC_DATA] - [GEOGRAPHIC_DATA] - [GEOGRAPHIC_DATA]" at bounding box center [95, 29] width 128 height 10
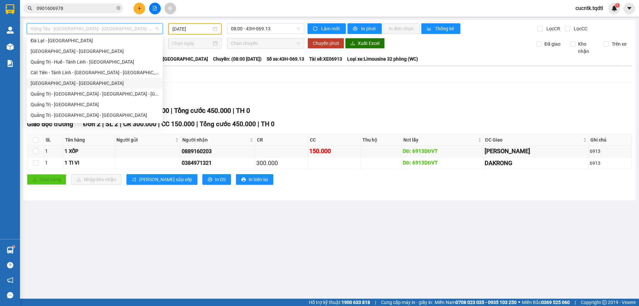
click at [82, 81] on div "[GEOGRAPHIC_DATA] - [GEOGRAPHIC_DATA]" at bounding box center [95, 83] width 128 height 7
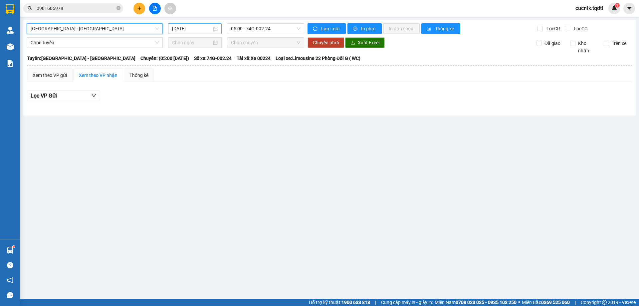
click at [202, 29] on input "[DATE]" at bounding box center [192, 28] width 40 height 7
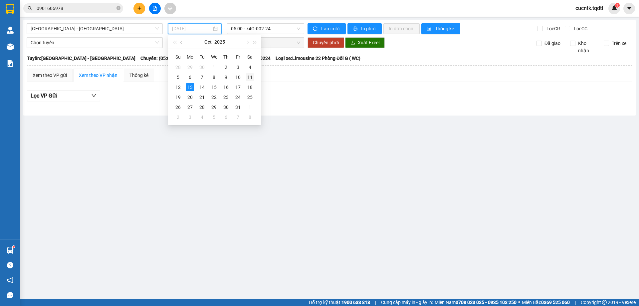
click at [250, 75] on div "11" at bounding box center [250, 77] width 8 height 8
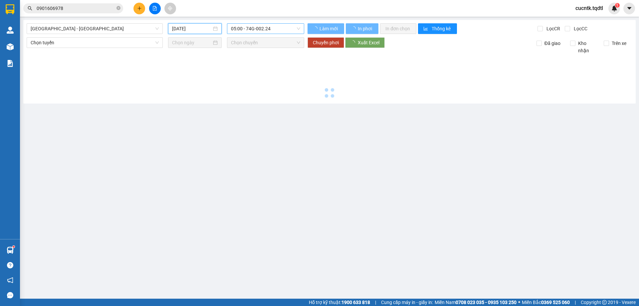
type input "[DATE]"
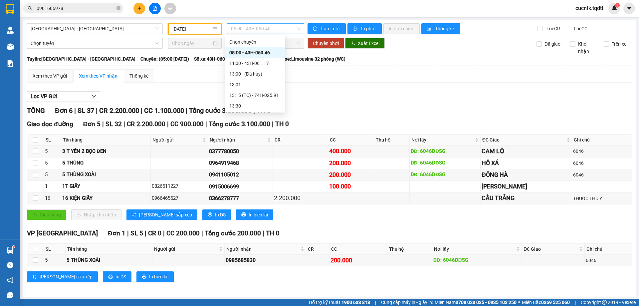
click at [287, 27] on span "05:00 - 43H-060.46" at bounding box center [265, 29] width 69 height 10
click at [260, 65] on div "11:00 - 43H-061.17" at bounding box center [255, 63] width 52 height 7
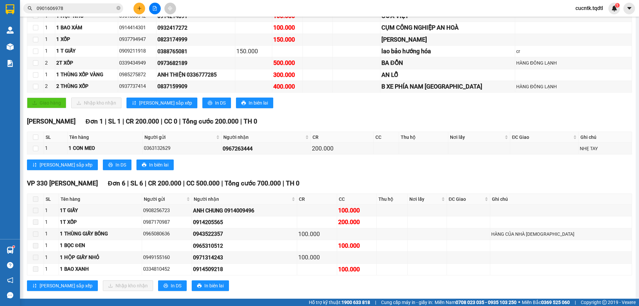
scroll to position [311, 0]
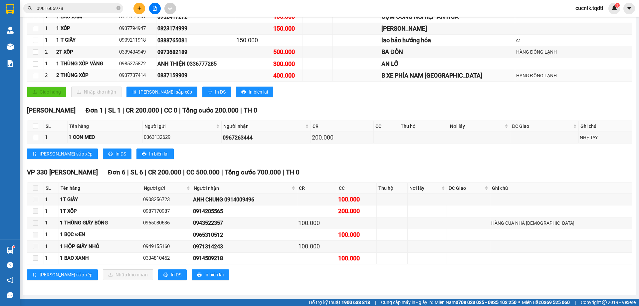
click at [302, 76] on div "400.000" at bounding box center [287, 75] width 28 height 9
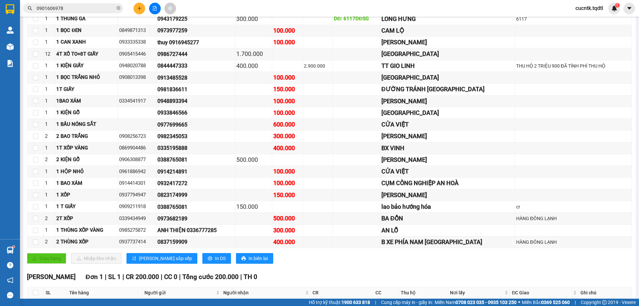
scroll to position [0, 0]
